Goal: Task Accomplishment & Management: Manage account settings

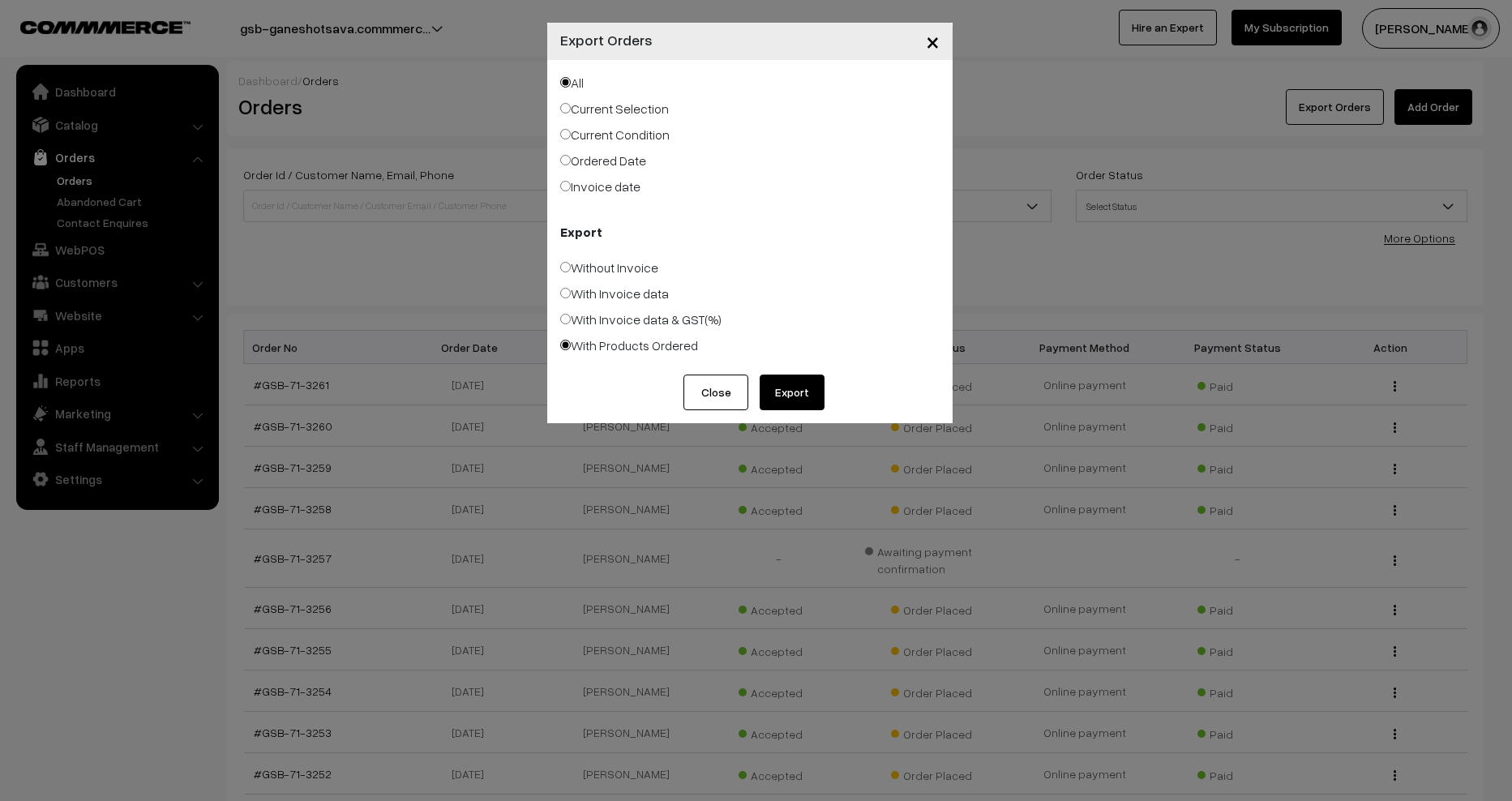
click at [723, 387] on button "Close" at bounding box center [717, 392] width 65 height 35
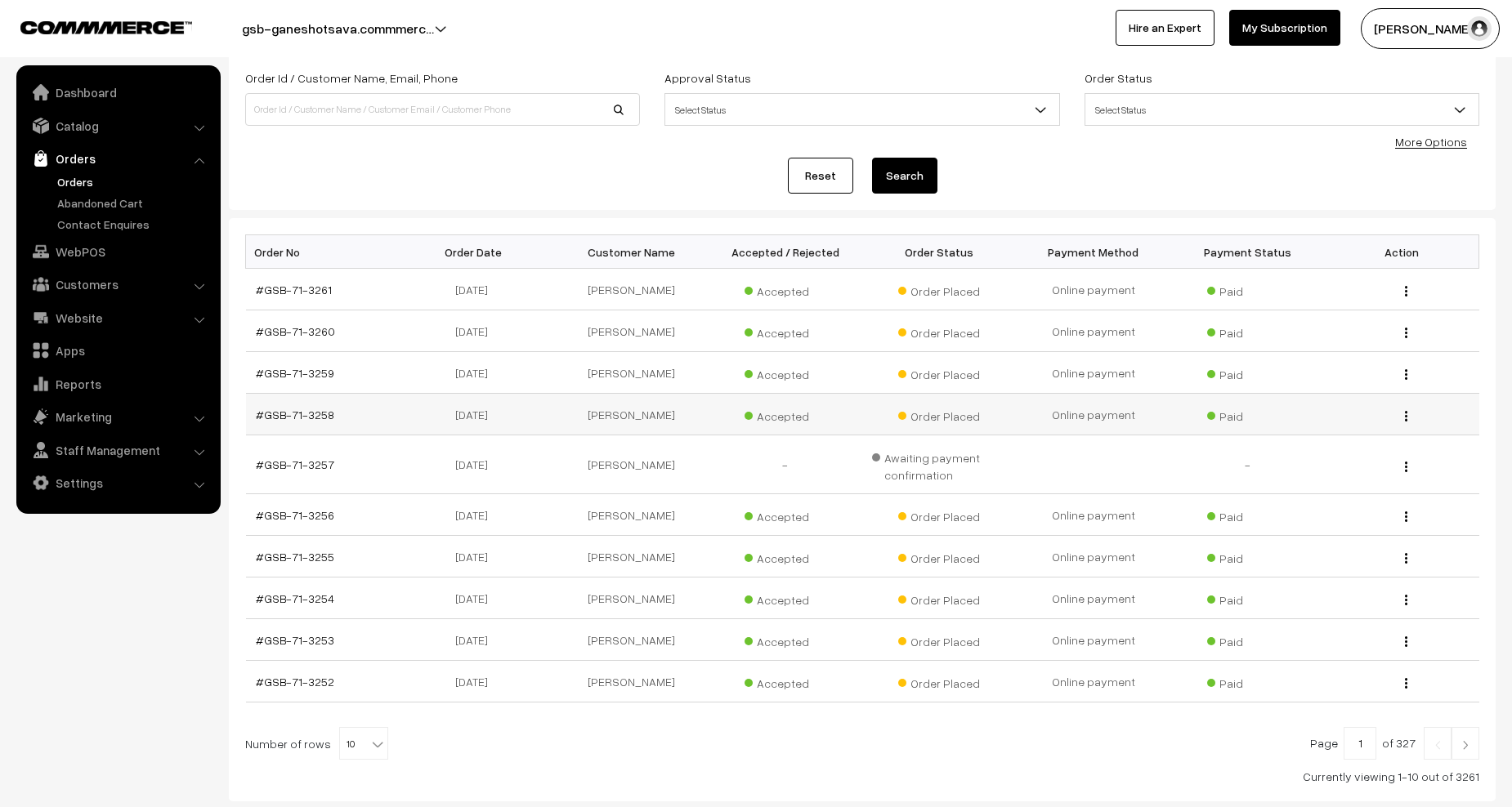
scroll to position [199, 0]
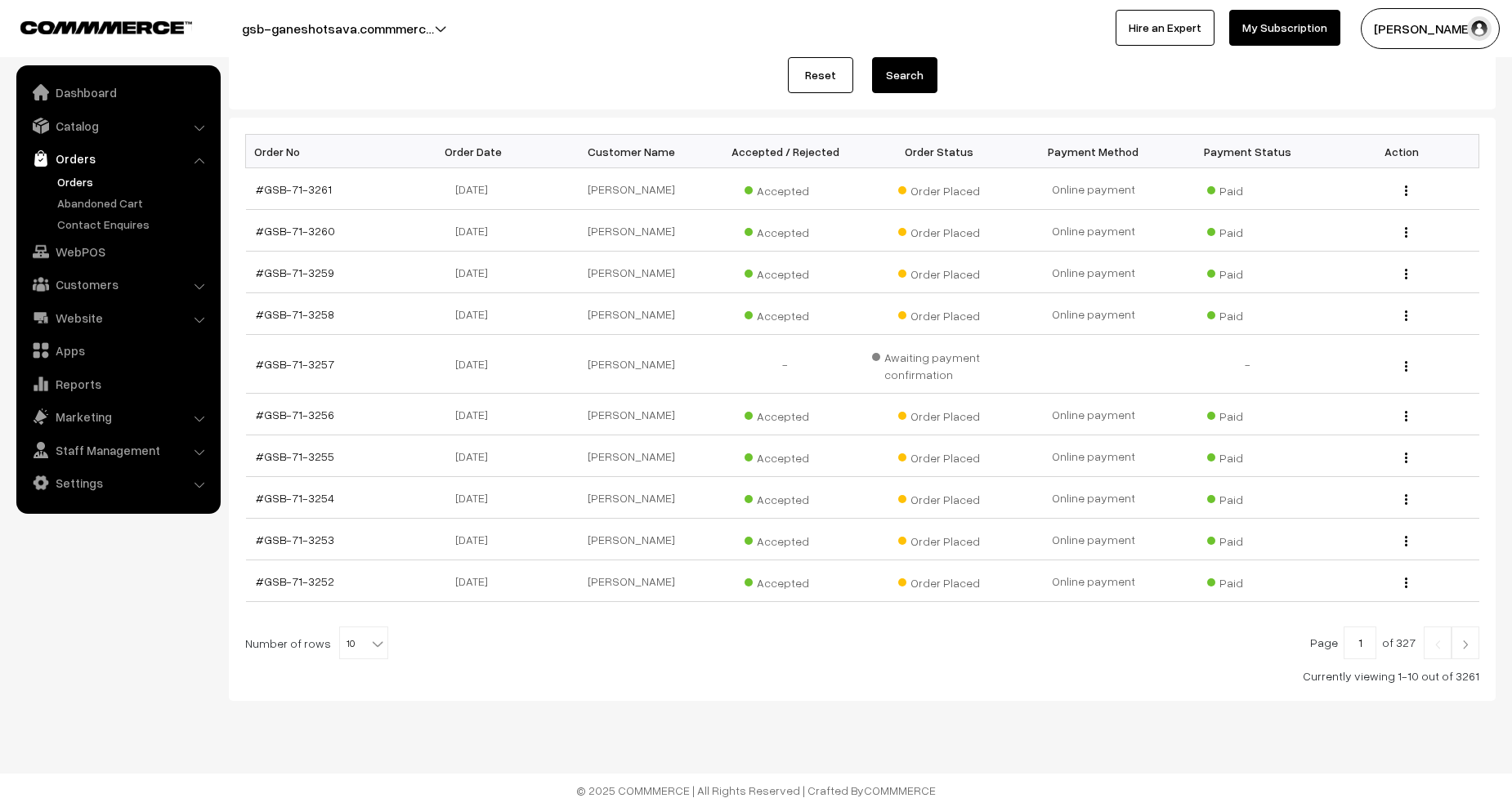
click at [359, 647] on span "10" at bounding box center [363, 644] width 47 height 33
select select "50"
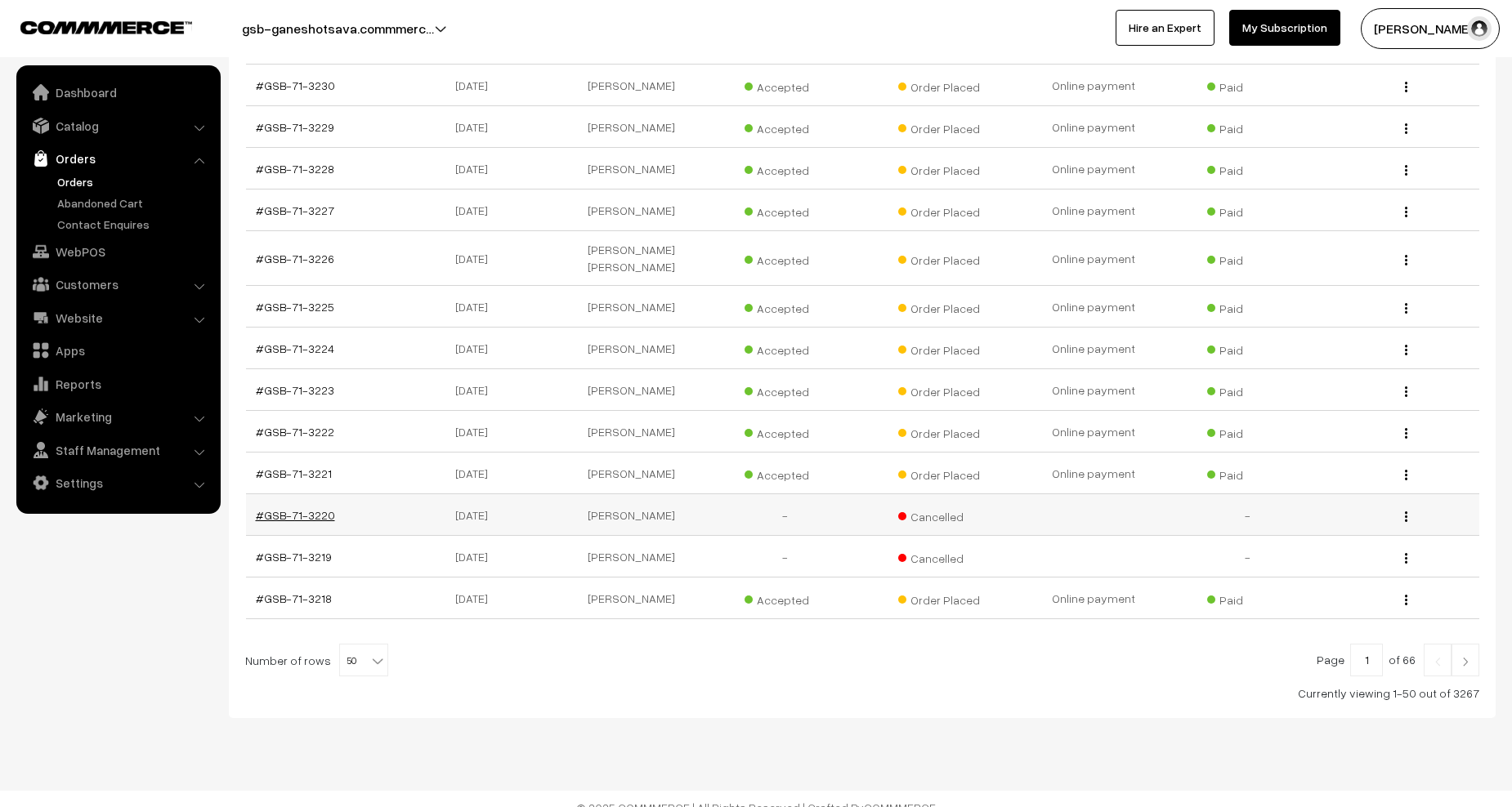
scroll to position [2033, 0]
click at [68, 183] on link "Orders" at bounding box center [133, 182] width 162 height 17
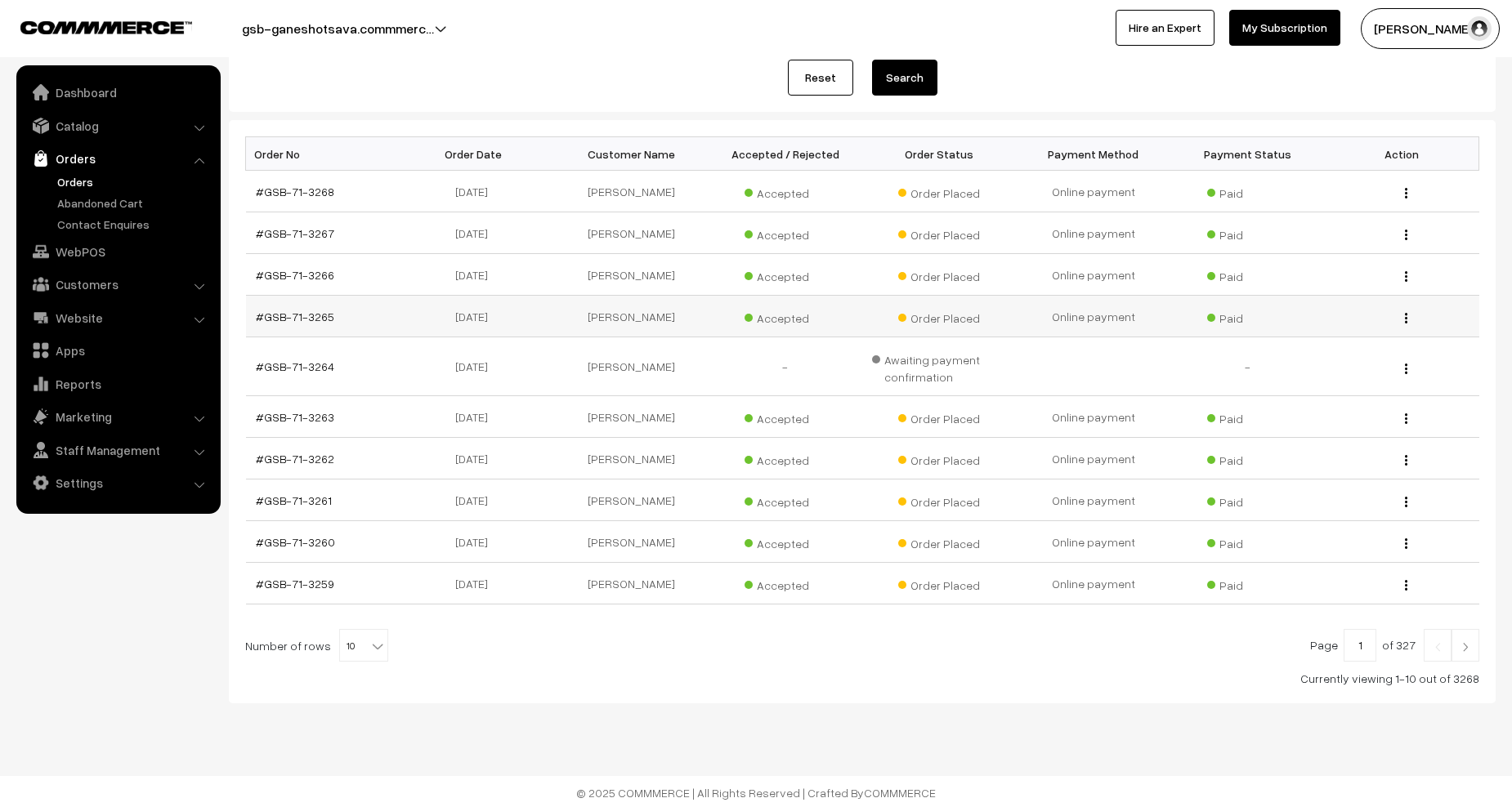
scroll to position [199, 0]
click at [354, 637] on span "10" at bounding box center [363, 644] width 47 height 33
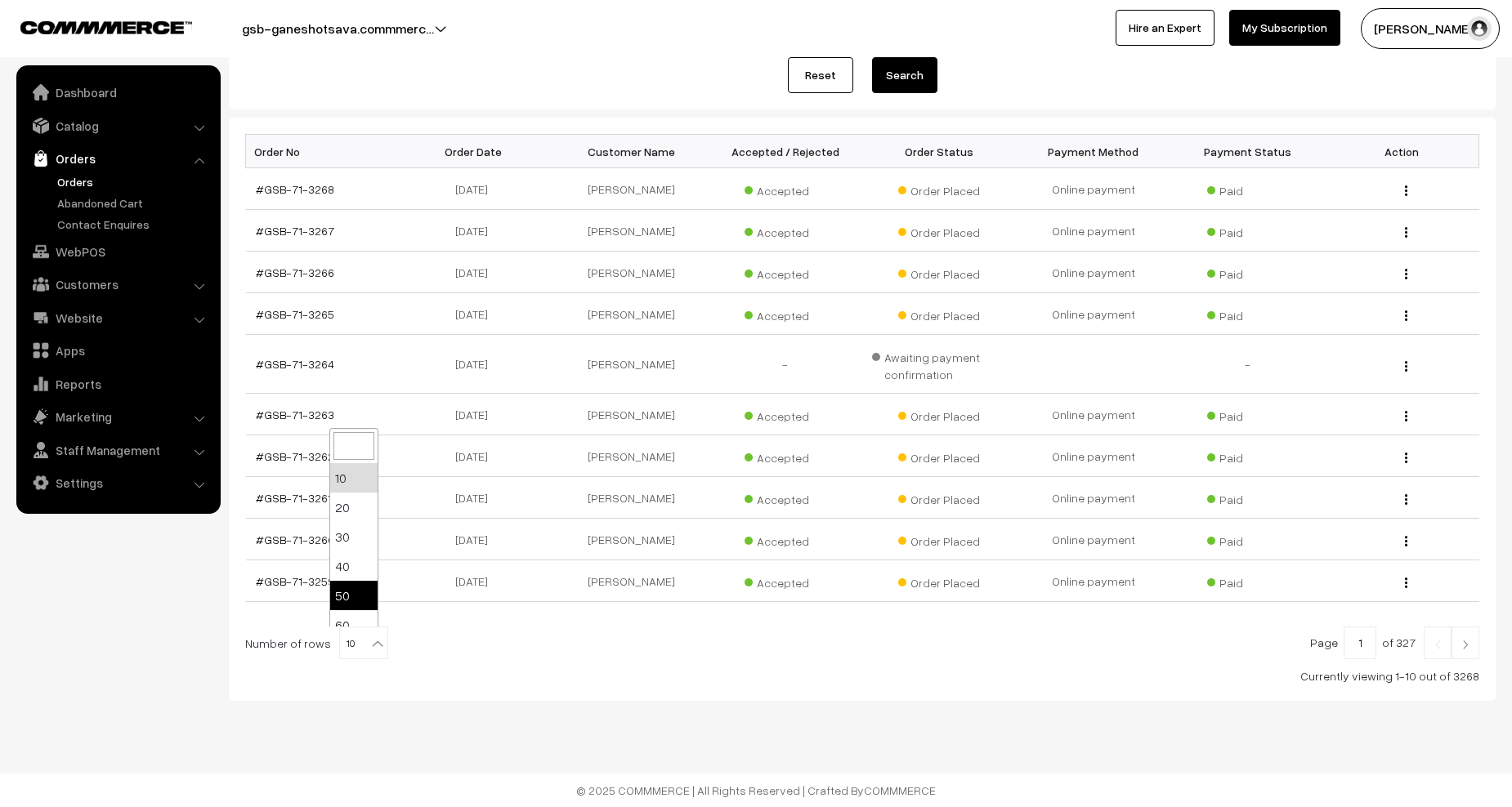
select select "50"
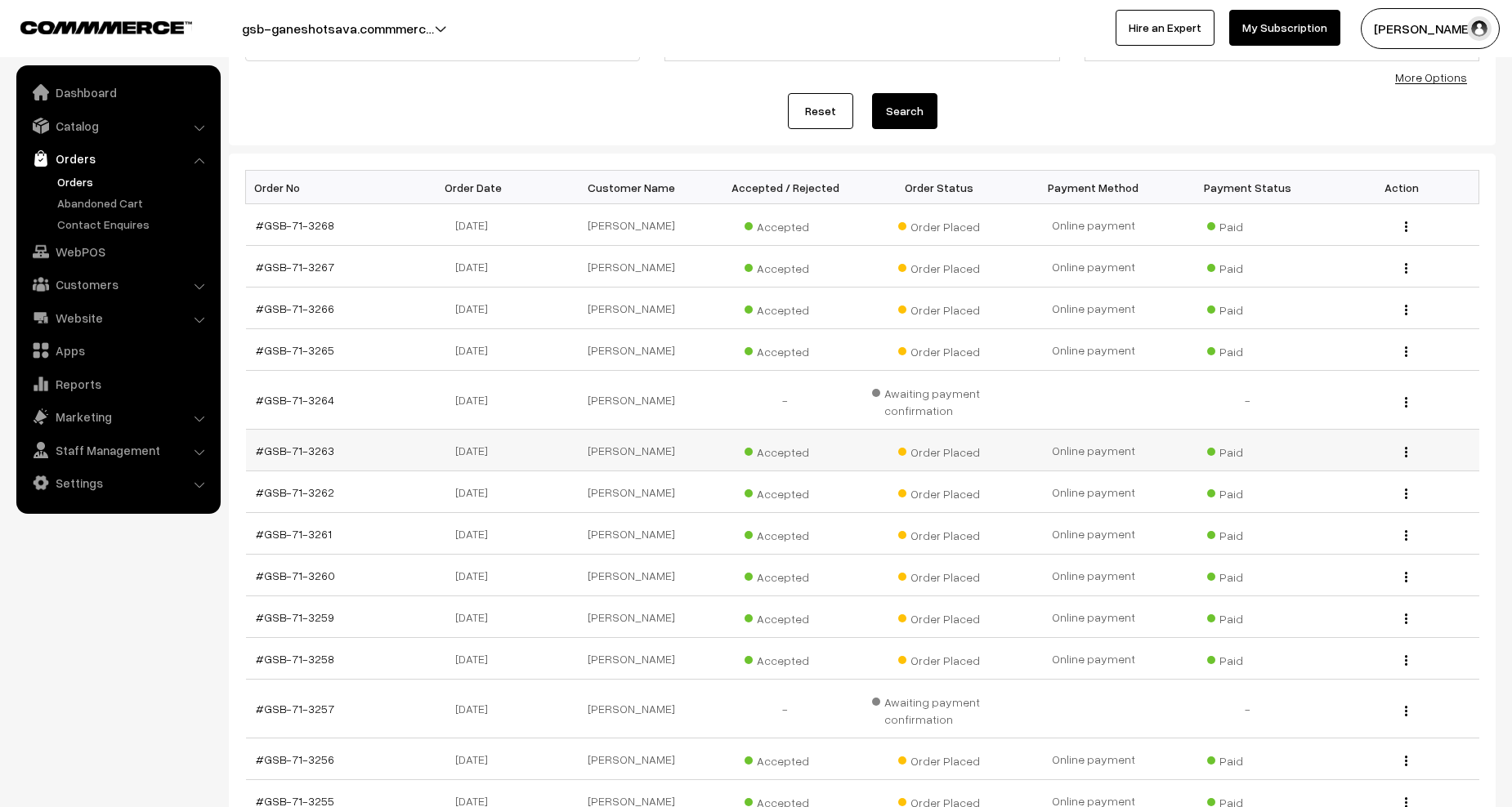
scroll to position [163, 0]
click at [314, 399] on link "#GSB-71-3264" at bounding box center [295, 399] width 79 height 14
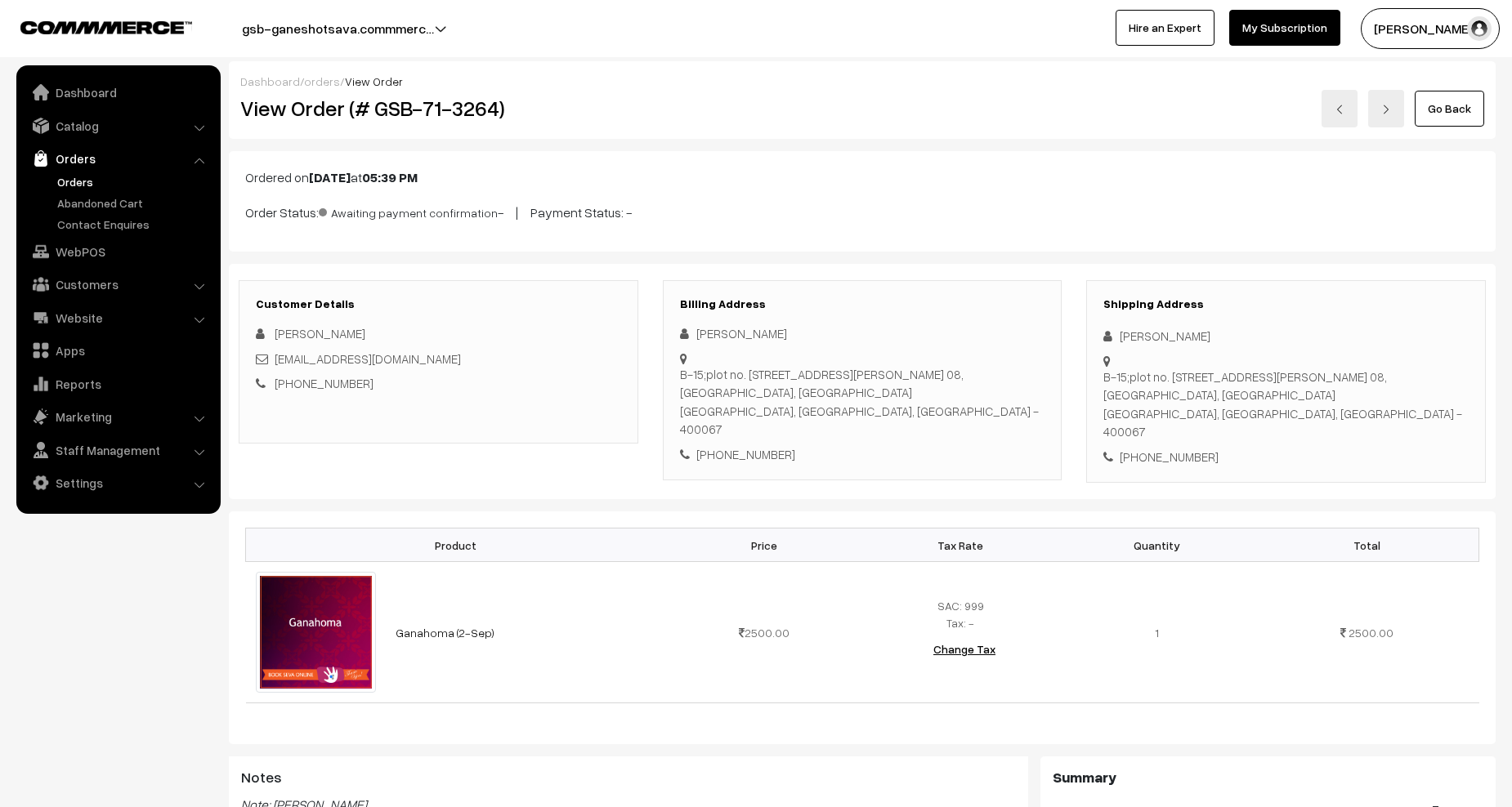
click at [299, 87] on div "Dashboard / orders / View Order" at bounding box center [862, 81] width 1244 height 17
click at [313, 82] on link "orders" at bounding box center [321, 80] width 36 height 14
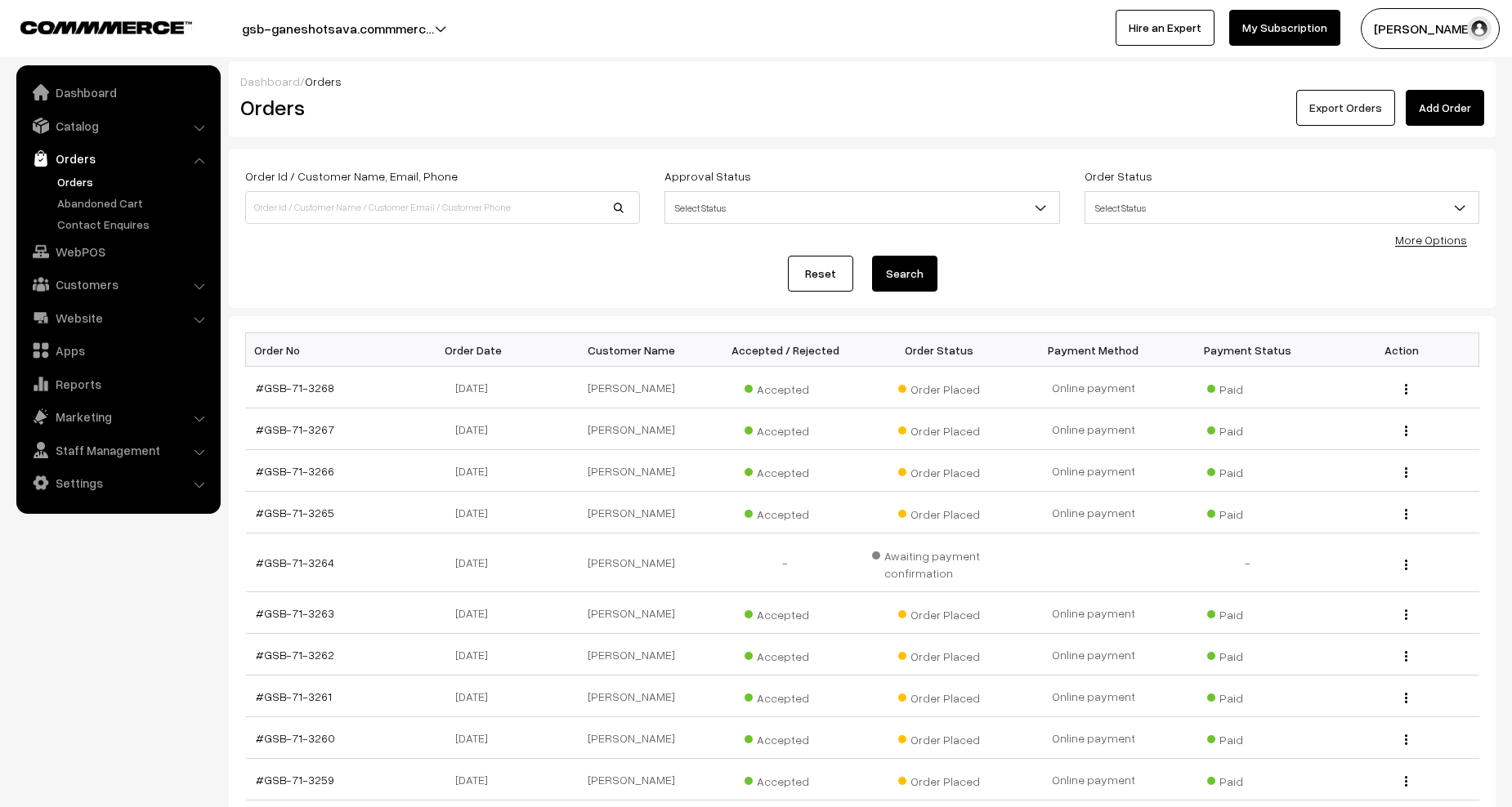
click at [1355, 103] on button "Export Orders" at bounding box center [1346, 107] width 99 height 36
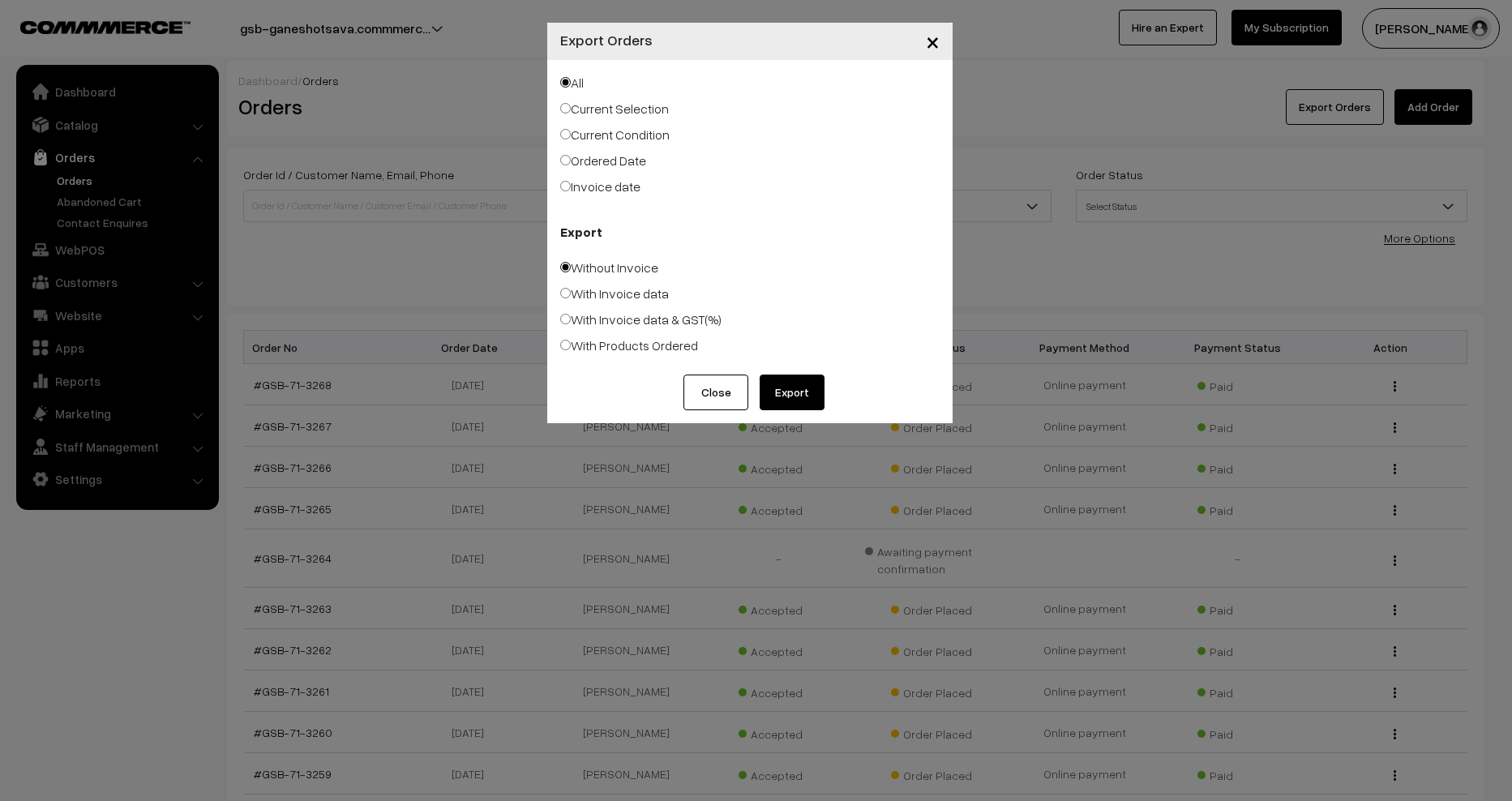
click at [617, 345] on label "With Products Ordered" at bounding box center [630, 345] width 138 height 19
click at [571, 345] on input "With Products Ordered" at bounding box center [566, 345] width 11 height 11
radio input "true"
click at [795, 393] on button "Export" at bounding box center [793, 392] width 65 height 35
click at [716, 389] on button "Close" at bounding box center [717, 392] width 65 height 35
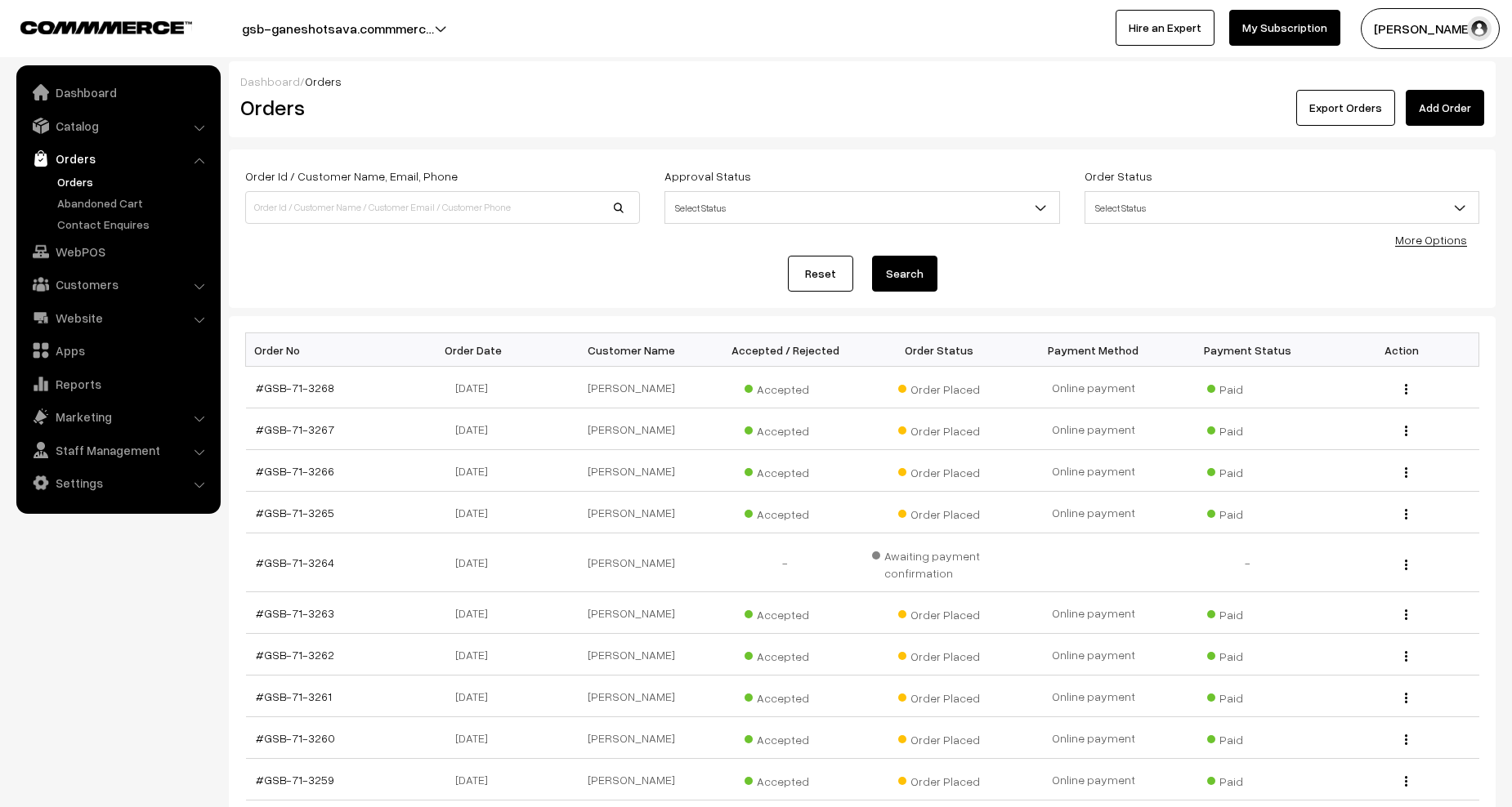
click at [76, 181] on link "Orders" at bounding box center [133, 182] width 162 height 17
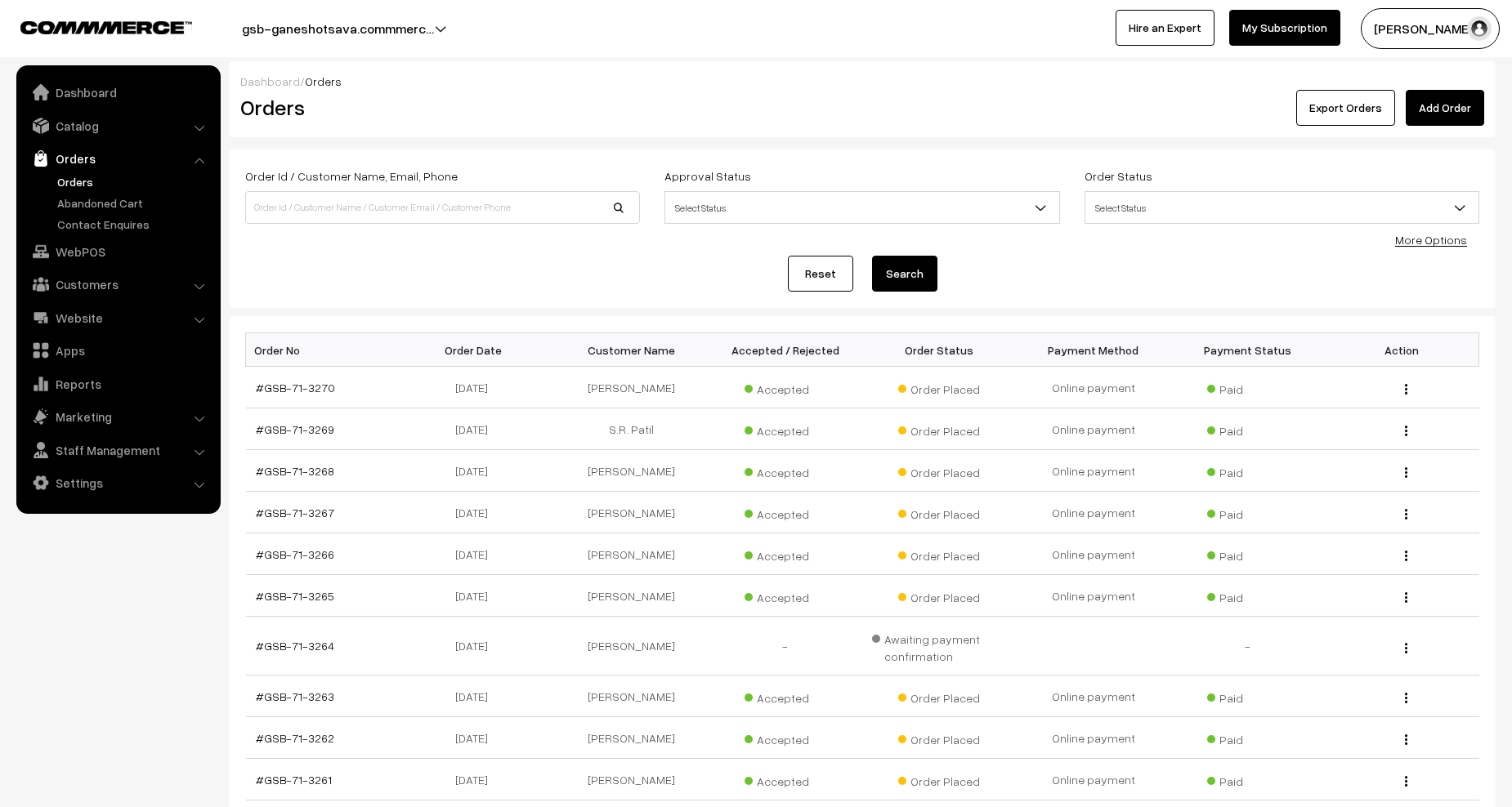
click at [71, 183] on link "Orders" at bounding box center [133, 182] width 162 height 17
click at [86, 199] on link "Abandoned Cart" at bounding box center [133, 203] width 162 height 17
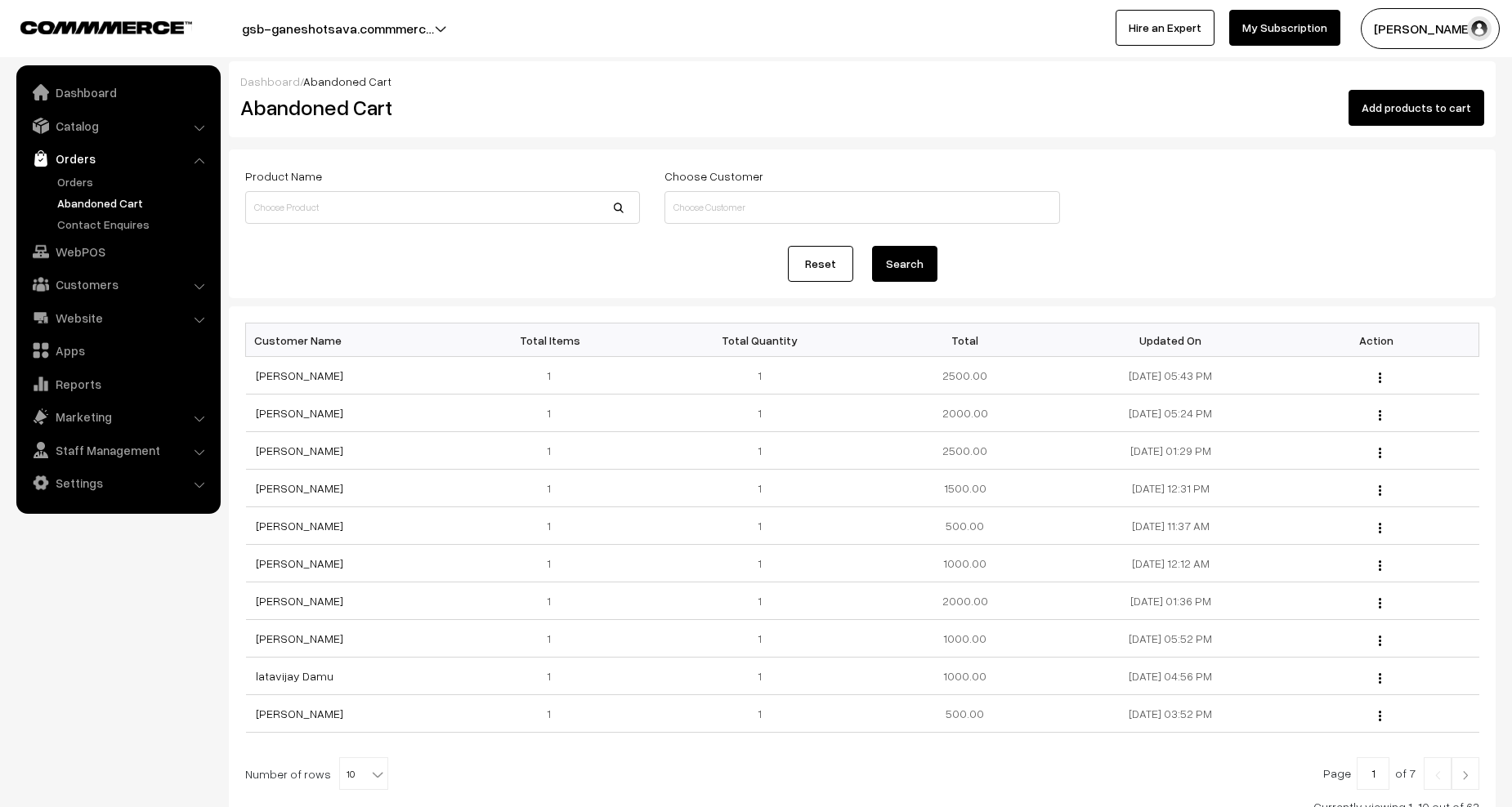
click at [75, 180] on link "Orders" at bounding box center [133, 182] width 162 height 17
